Goal: Task Accomplishment & Management: Use online tool/utility

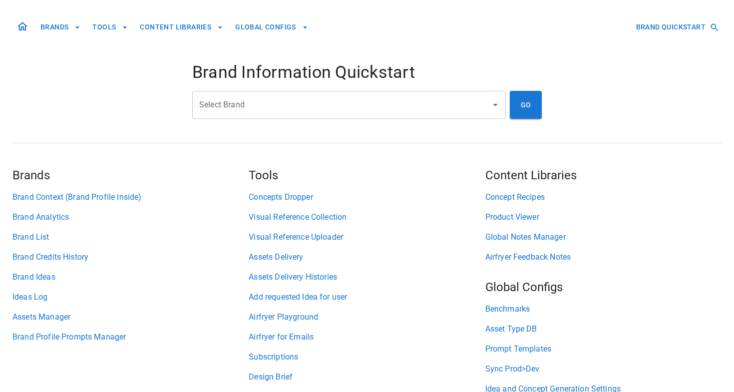
scroll to position [47, 0]
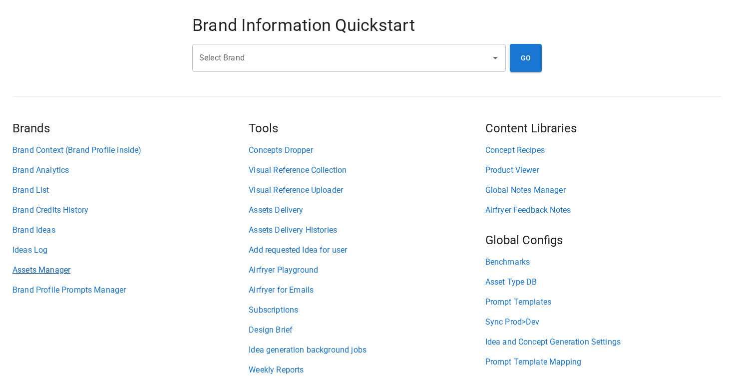
click at [38, 268] on link "Assets Manager" at bounding box center [130, 270] width 236 height 12
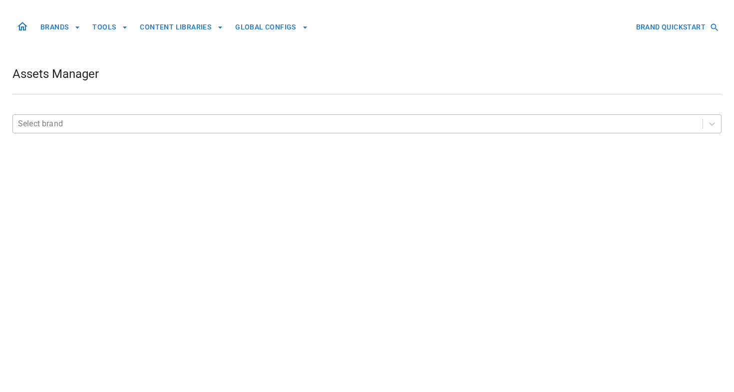
click at [76, 126] on div at bounding box center [357, 124] width 679 height 14
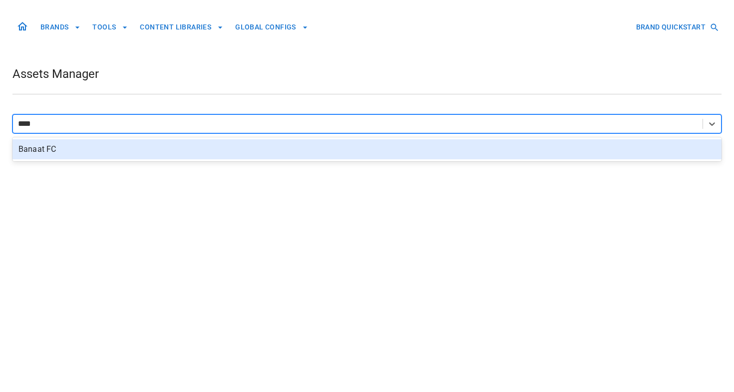
type input "*****"
click at [48, 153] on div "Banaat FC" at bounding box center [366, 149] width 709 height 20
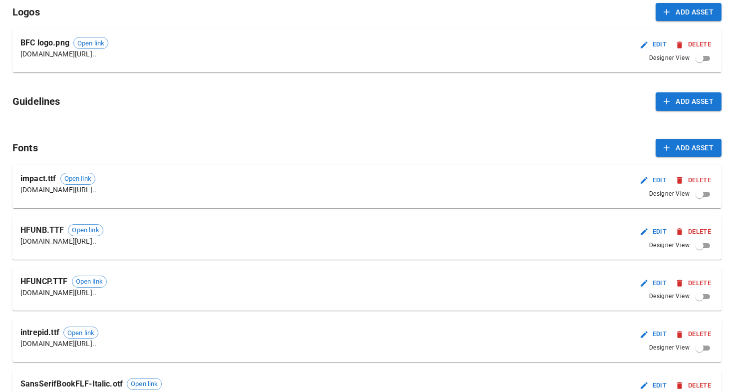
scroll to position [75, 0]
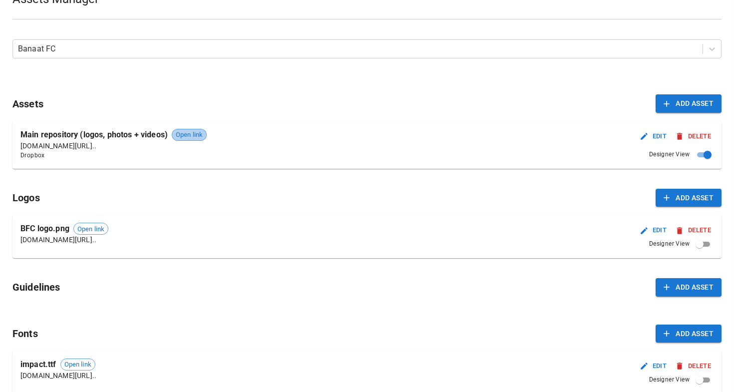
click at [196, 139] on div "Open link" at bounding box center [189, 135] width 35 height 12
